Goal: Task Accomplishment & Management: Complete application form

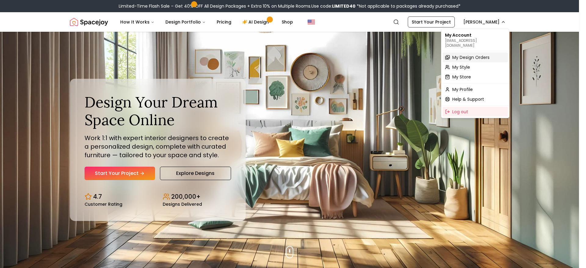
click at [477, 54] on span "My Design Orders" at bounding box center [470, 57] width 37 height 6
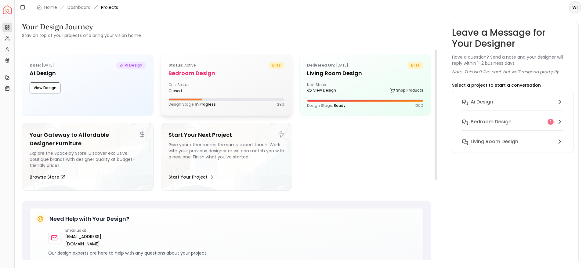
click at [257, 82] on div "Quiz Status: closed" at bounding box center [226, 87] width 116 height 11
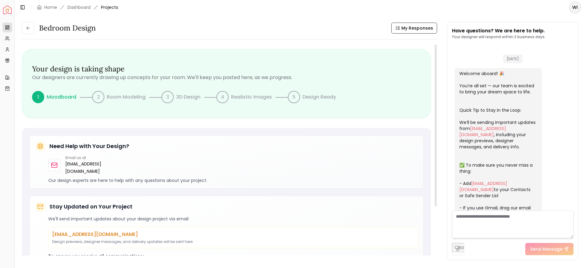
scroll to position [288, 0]
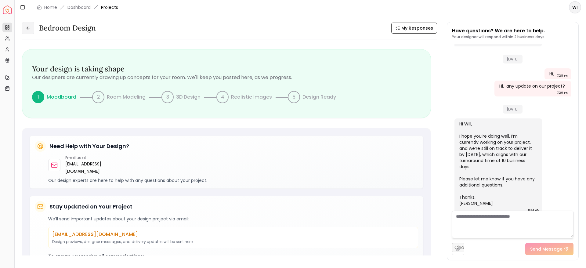
click at [33, 31] on button at bounding box center [28, 28] width 12 height 12
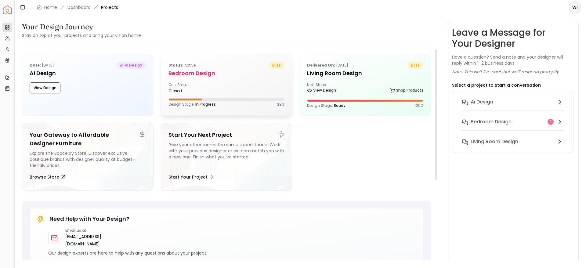
click at [229, 84] on div "Quiz Status: closed" at bounding box center [226, 87] width 116 height 11
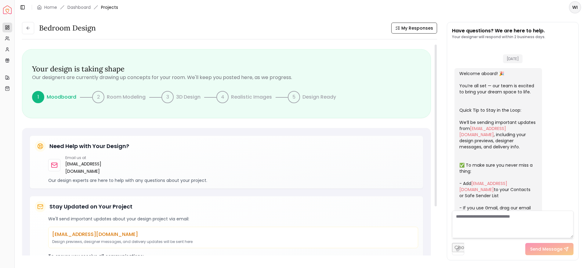
scroll to position [288, 0]
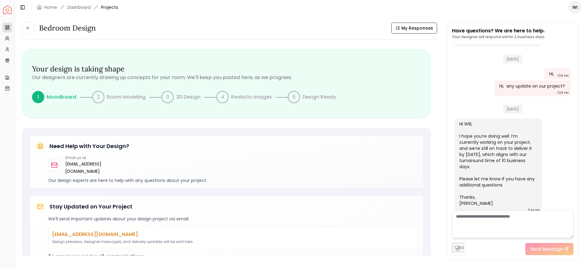
click at [493, 221] on textarea at bounding box center [512, 223] width 121 height 27
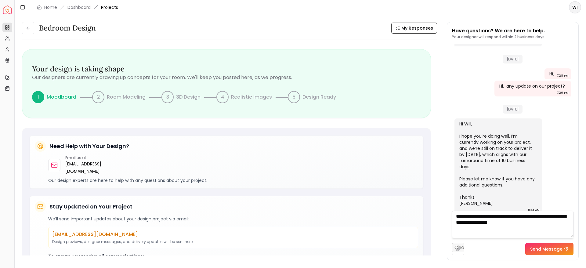
type textarea "**********"
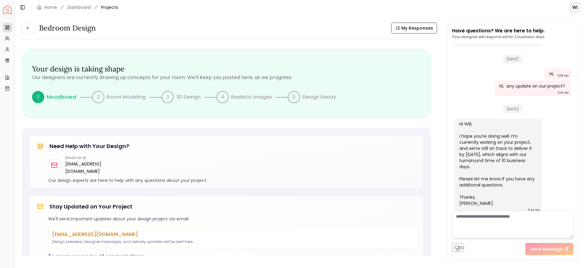
scroll to position [317, 0]
